Goal: Information Seeking & Learning: Learn about a topic

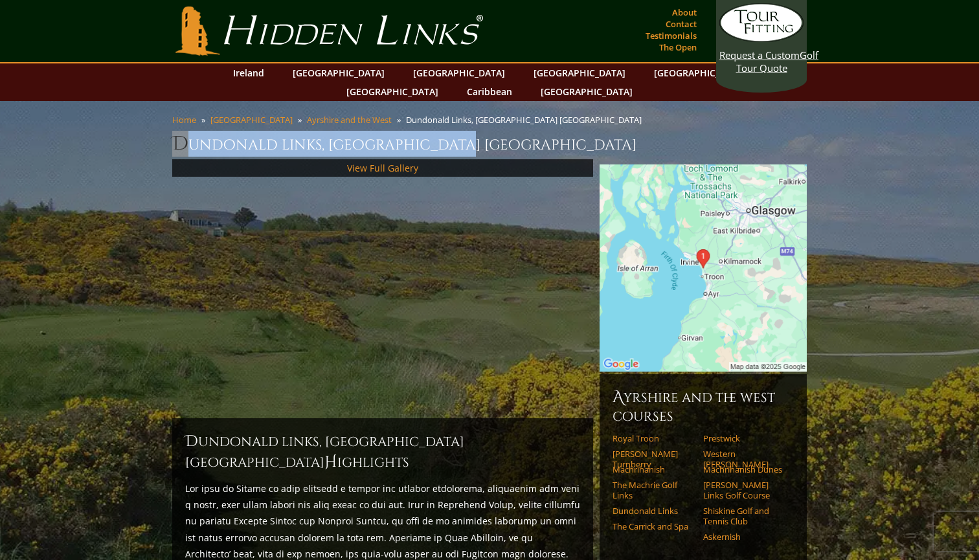
drag, startPoint x: 477, startPoint y: 126, endPoint x: 177, endPoint y: 123, distance: 300.5
click at [177, 131] on h1 "Dundonald Links, Ayrshire Scotland" at bounding box center [489, 144] width 635 height 26
copy h1 "Dundonald Links, Ayrshire Scotlan"
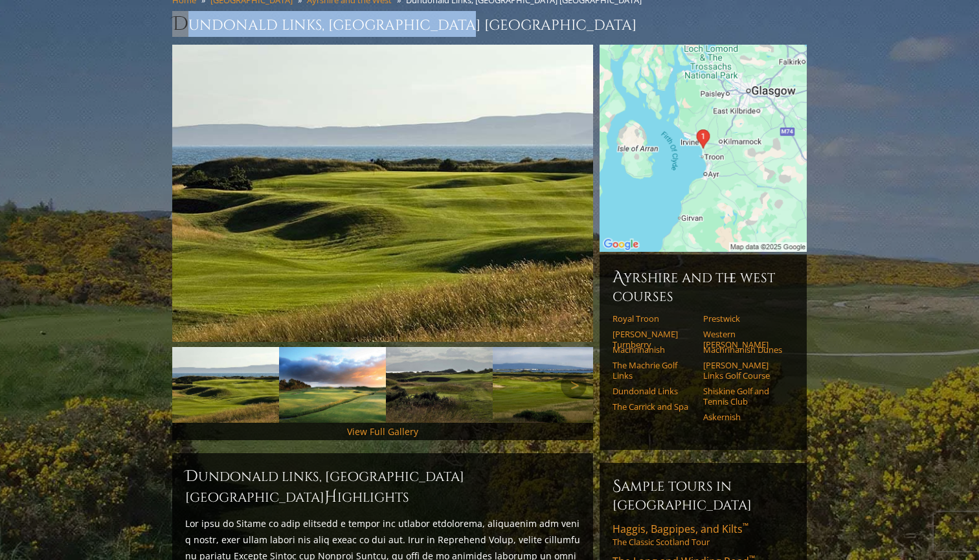
scroll to position [122, 0]
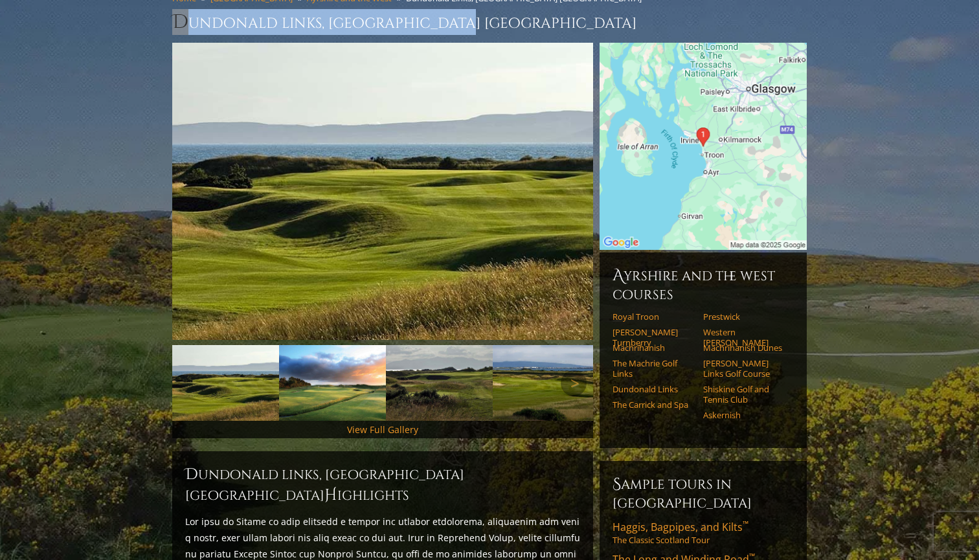
click at [350, 360] on img at bounding box center [332, 383] width 107 height 76
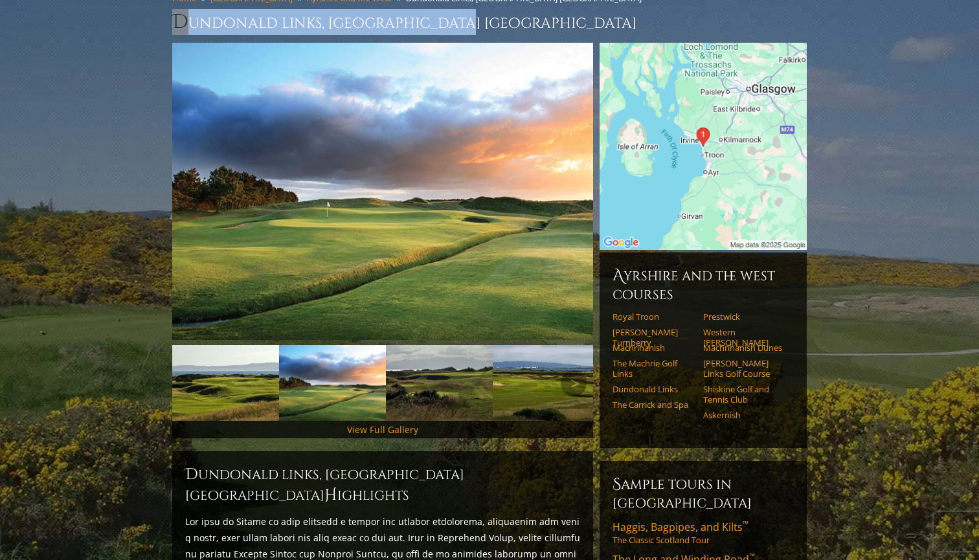
click at [434, 367] on img at bounding box center [439, 383] width 107 height 76
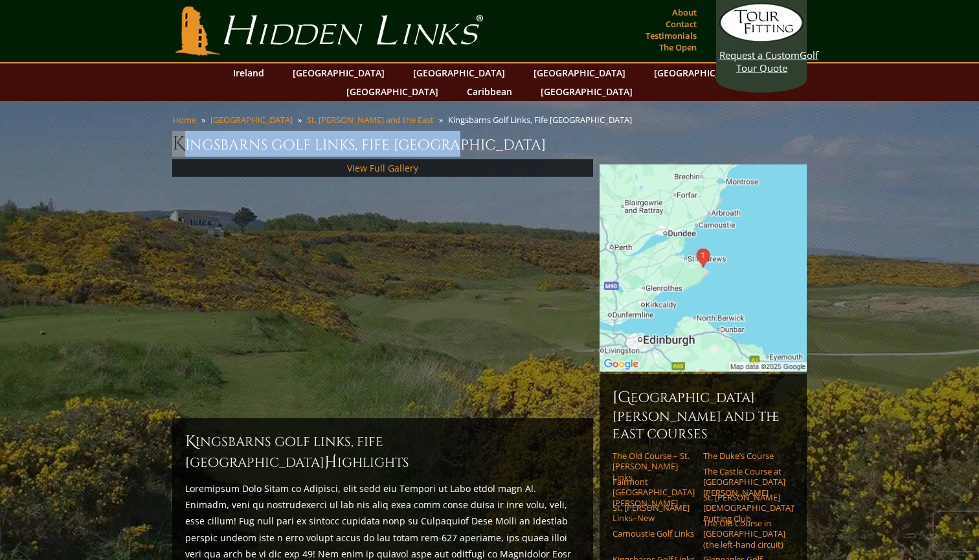
drag, startPoint x: 473, startPoint y: 125, endPoint x: 174, endPoint y: 124, distance: 299.8
click at [174, 131] on h1 "Kingsbarns Golf Links, Fife [GEOGRAPHIC_DATA]" at bounding box center [489, 144] width 635 height 26
copy h1 "Kingsbarns Golf Links, Fife Scotlan"
